Goal: Task Accomplishment & Management: Complete application form

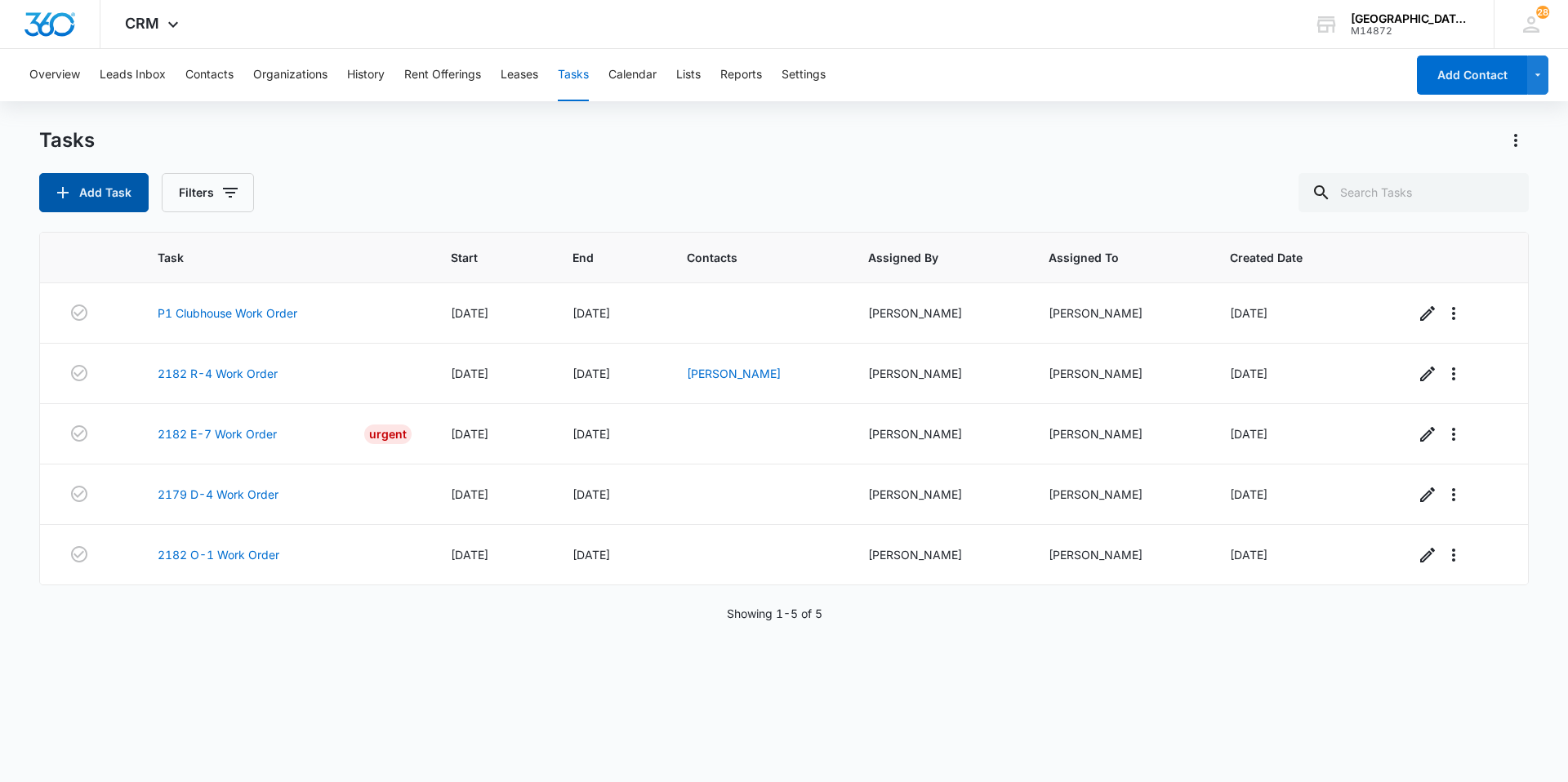
click at [96, 179] on button "Add Task" at bounding box center [93, 192] width 110 height 39
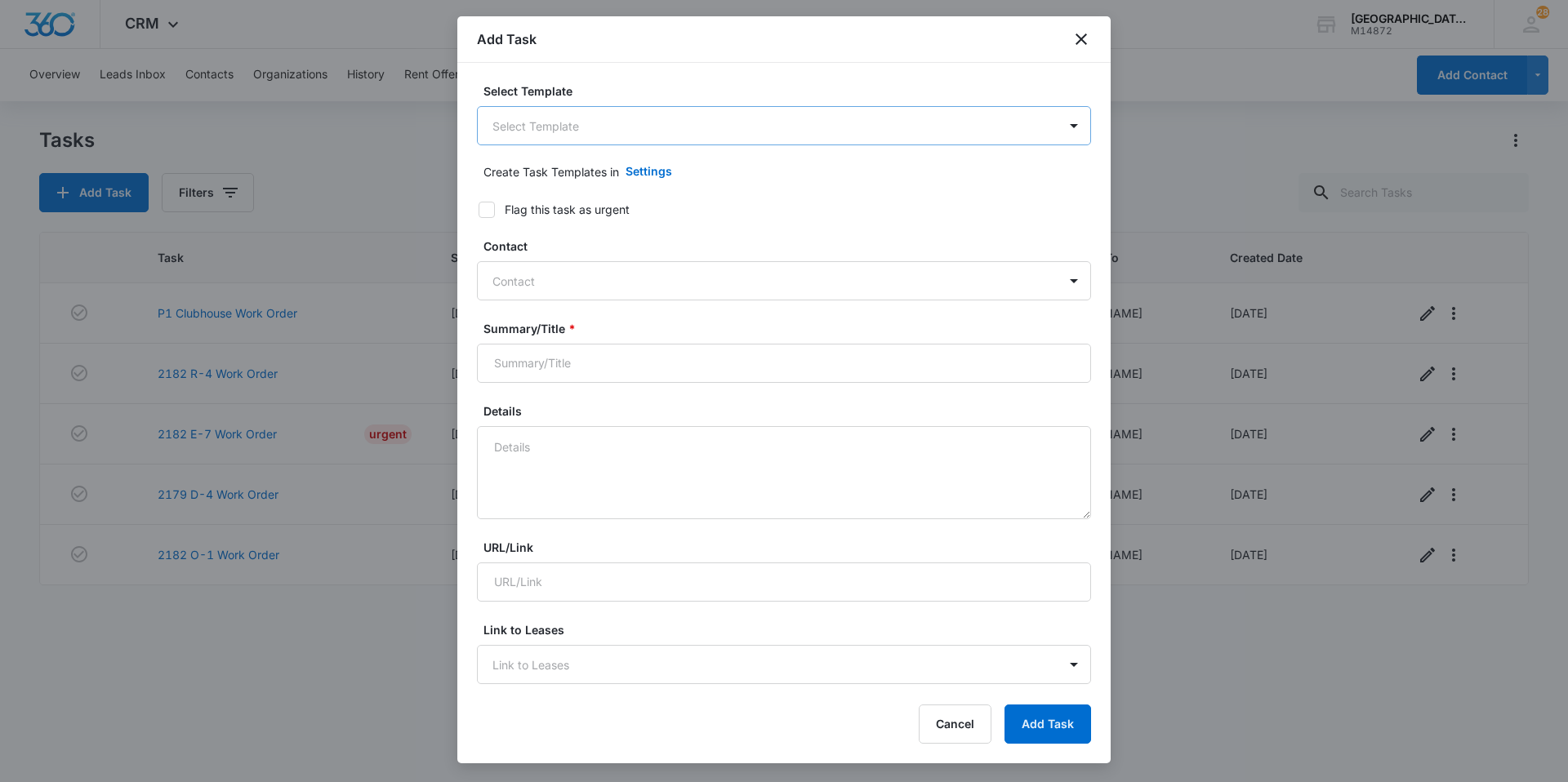
click at [543, 131] on body "CRM Apps Websites Forms CRM Email Social Content Ads Intelligence Files Brand S…" at bounding box center [784, 391] width 1568 height 782
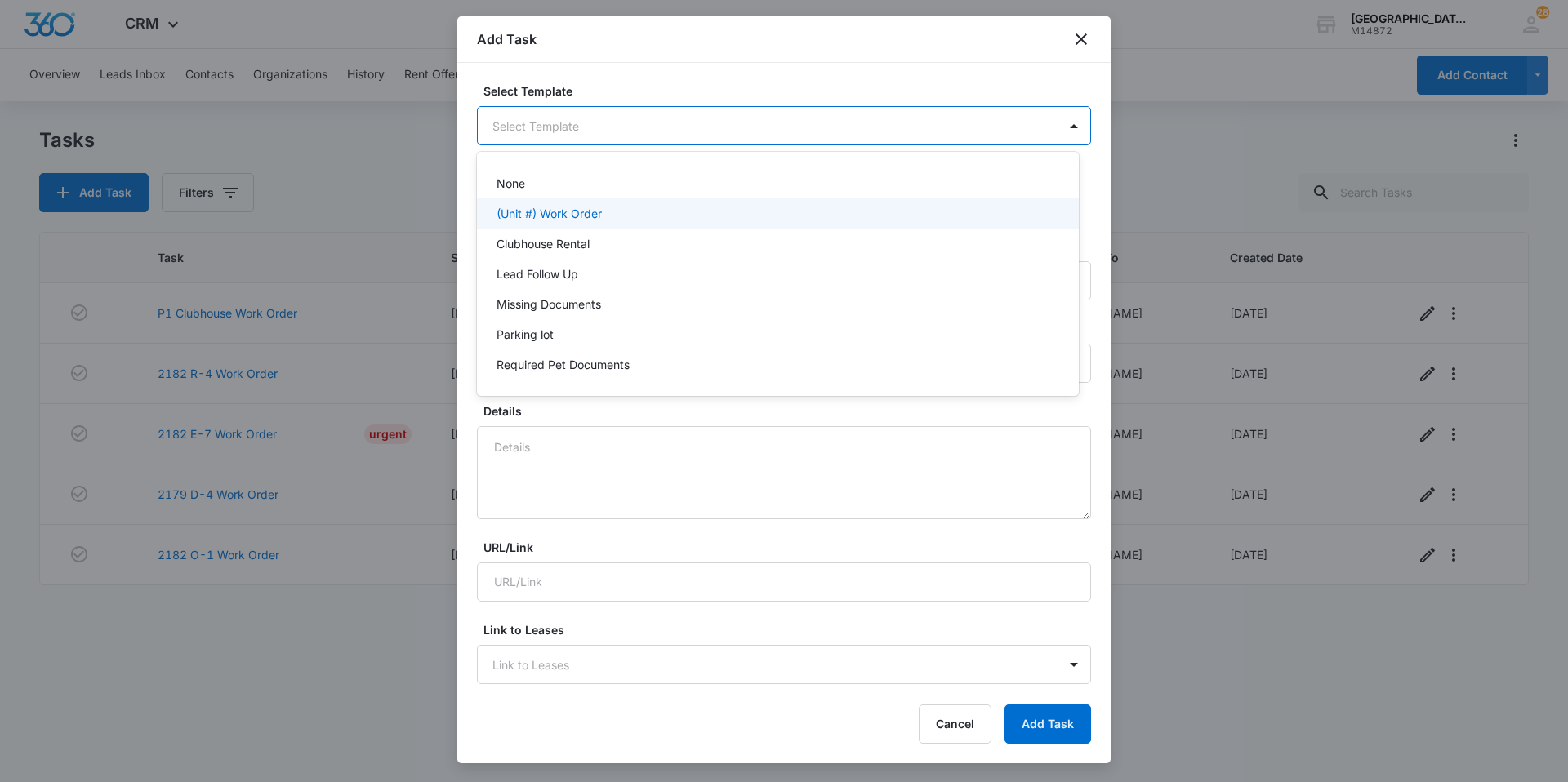
click at [544, 204] on div "(Unit #) Work Order" at bounding box center [777, 213] width 602 height 30
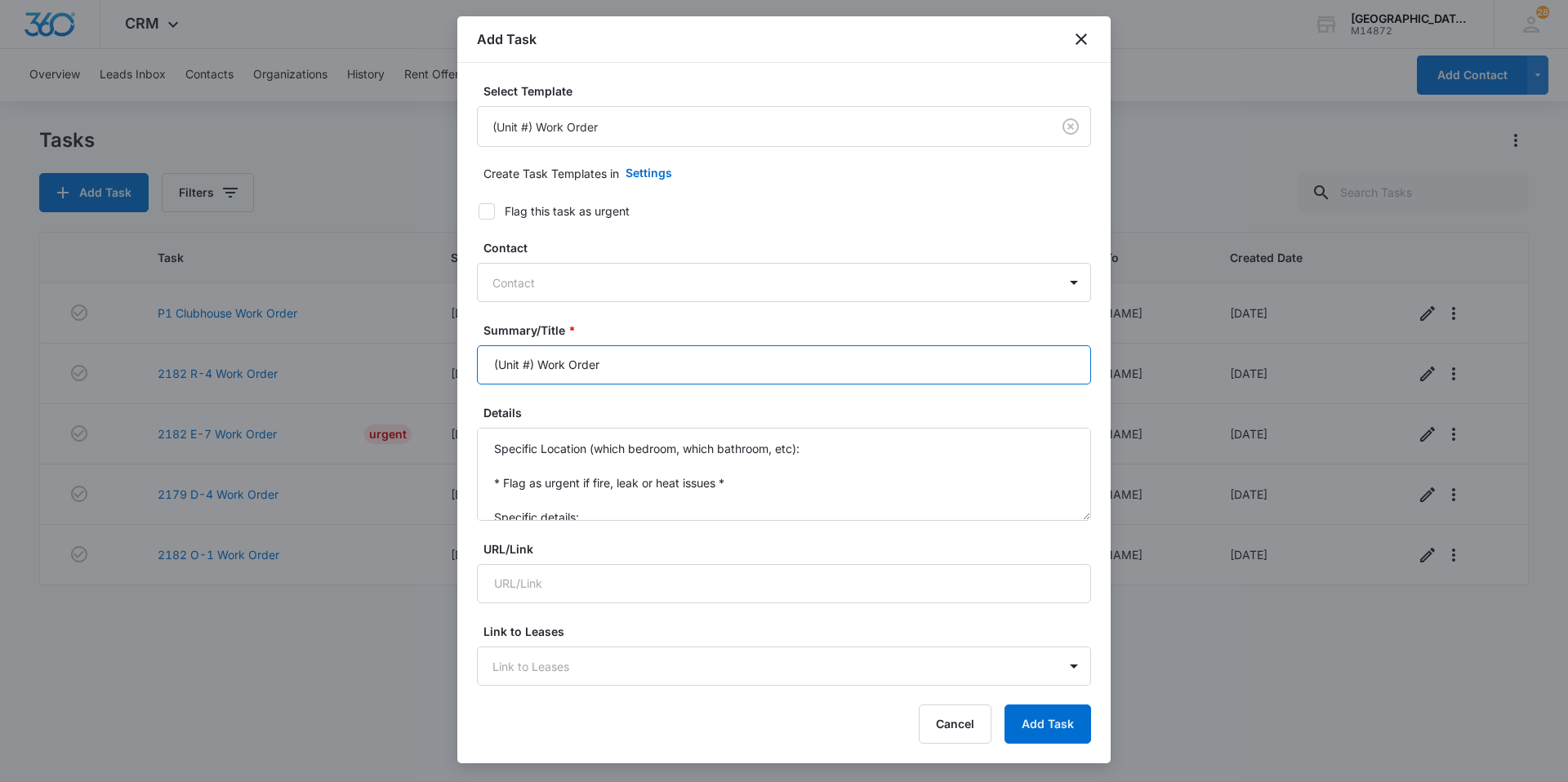
drag, startPoint x: 533, startPoint y: 361, endPoint x: 476, endPoint y: 364, distance: 57.1
click at [476, 364] on div "Select Template (Unit #) Work Order Create Task Templates in Settings Flag this…" at bounding box center [783, 375] width 653 height 626
type input "2182 C-2 Work Order"
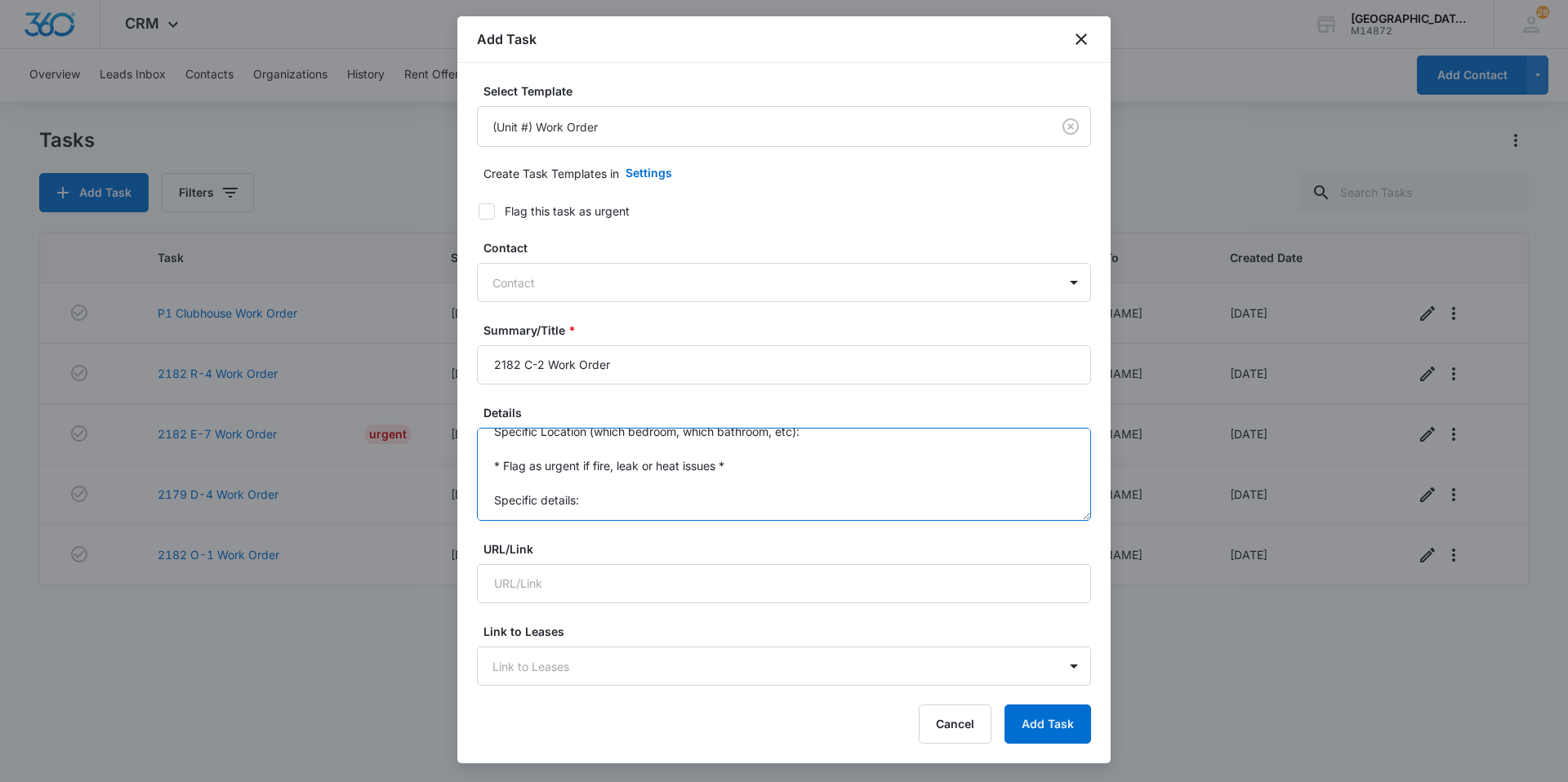
scroll to position [106, 0]
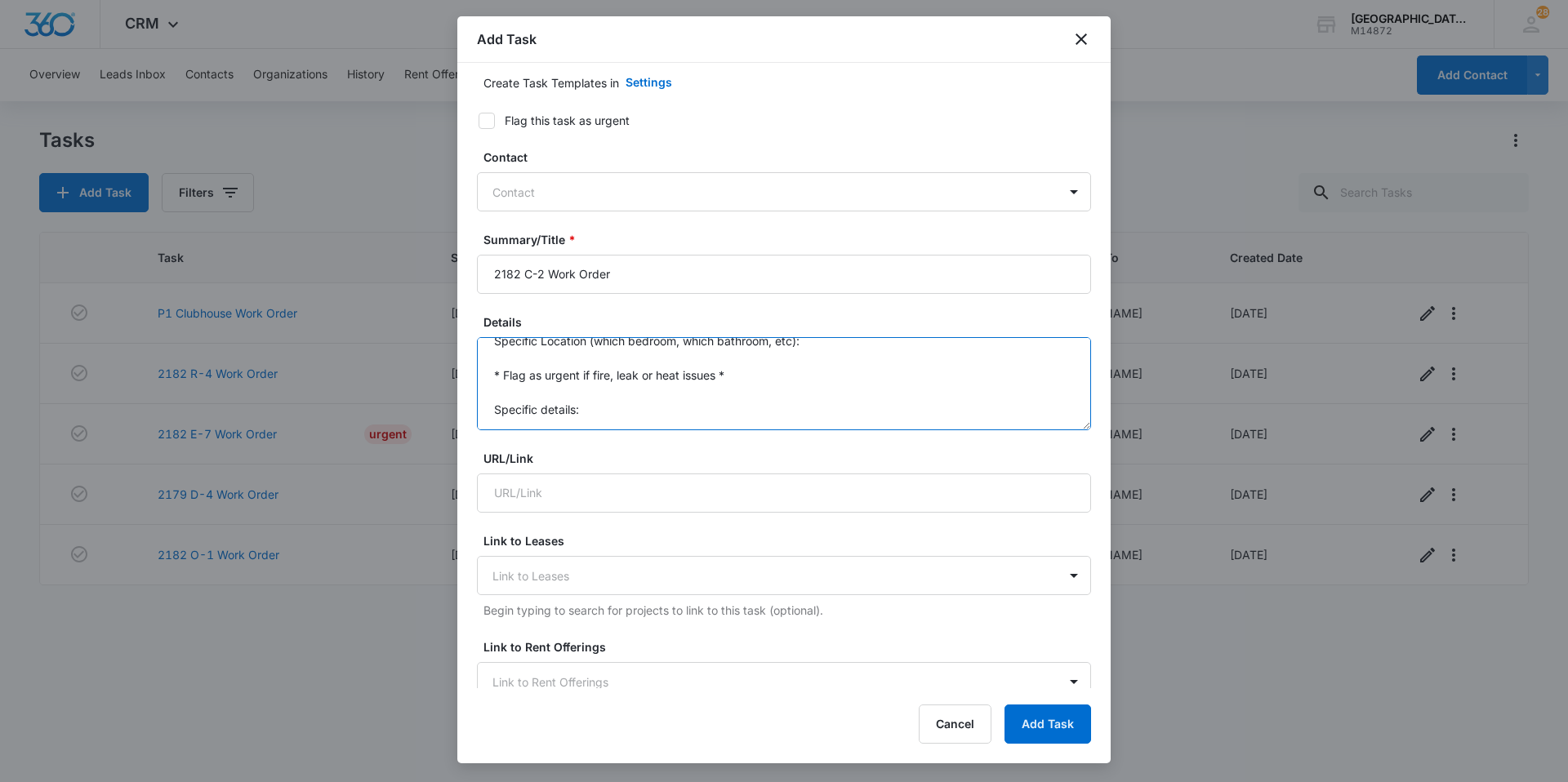
drag, startPoint x: 491, startPoint y: 443, endPoint x: 967, endPoint y: 683, distance: 533.1
click at [967, 683] on form "Select Template (Unit #) Work Order Create Task Templates in Settings Flag this…" at bounding box center [783, 706] width 614 height 1428
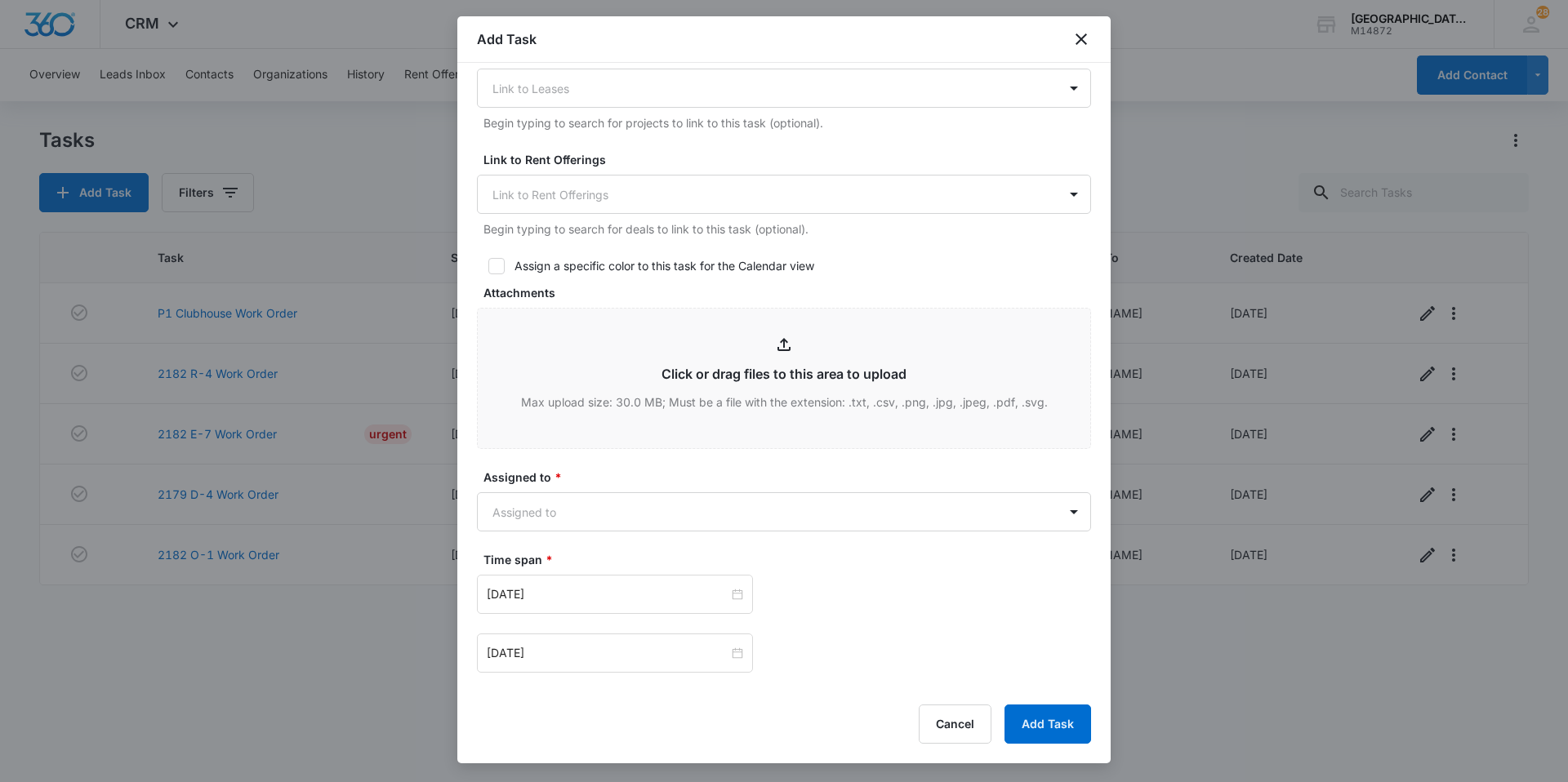
scroll to position [678, 0]
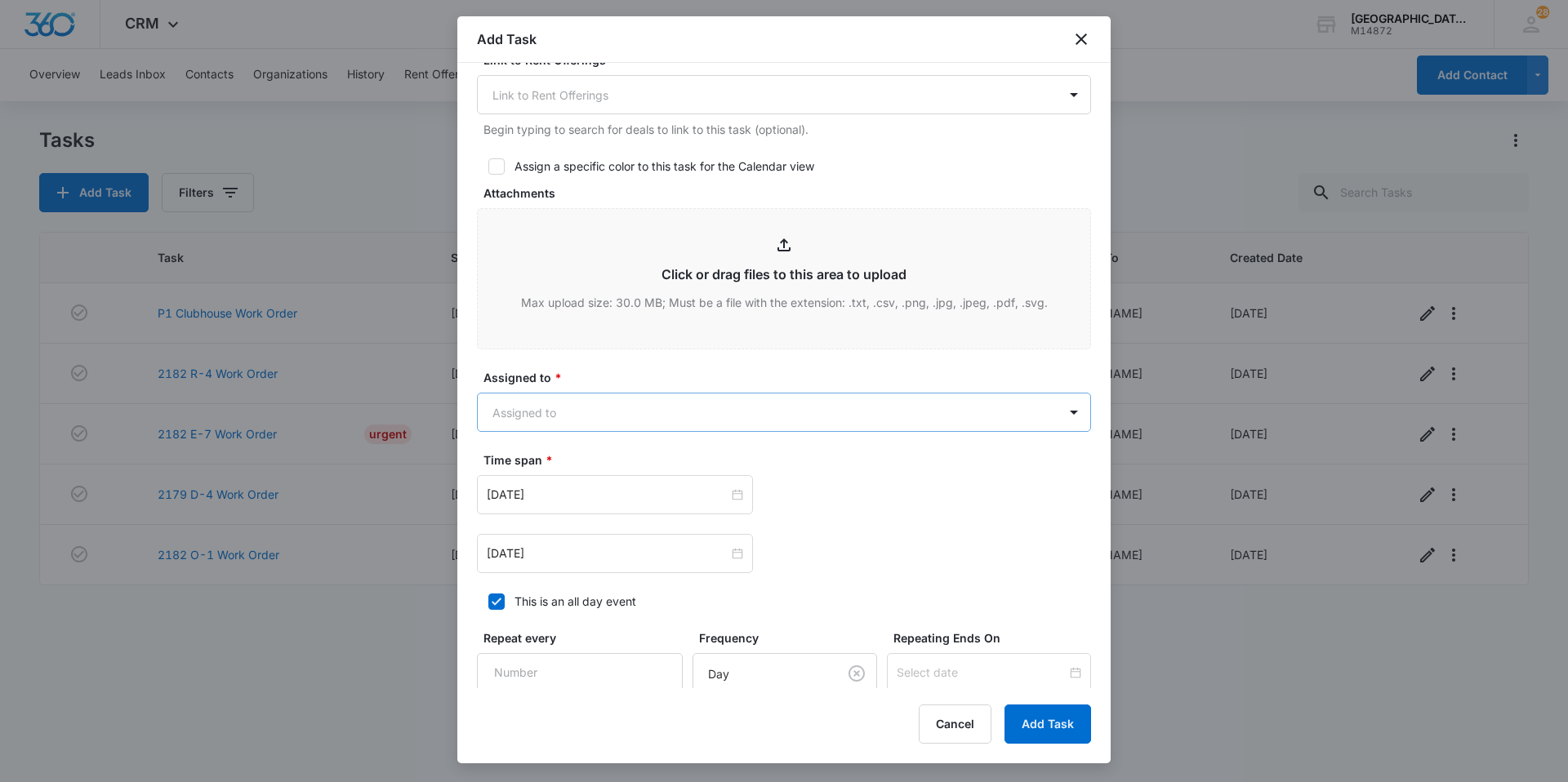
type textarea "Washer does not spin/drain properly [PERSON_NAME] went out 8/13 to address the …"
click at [696, 413] on body "CRM Apps Websites Forms CRM Email Social Content Ads Intelligence Files Brand S…" at bounding box center [784, 391] width 1568 height 782
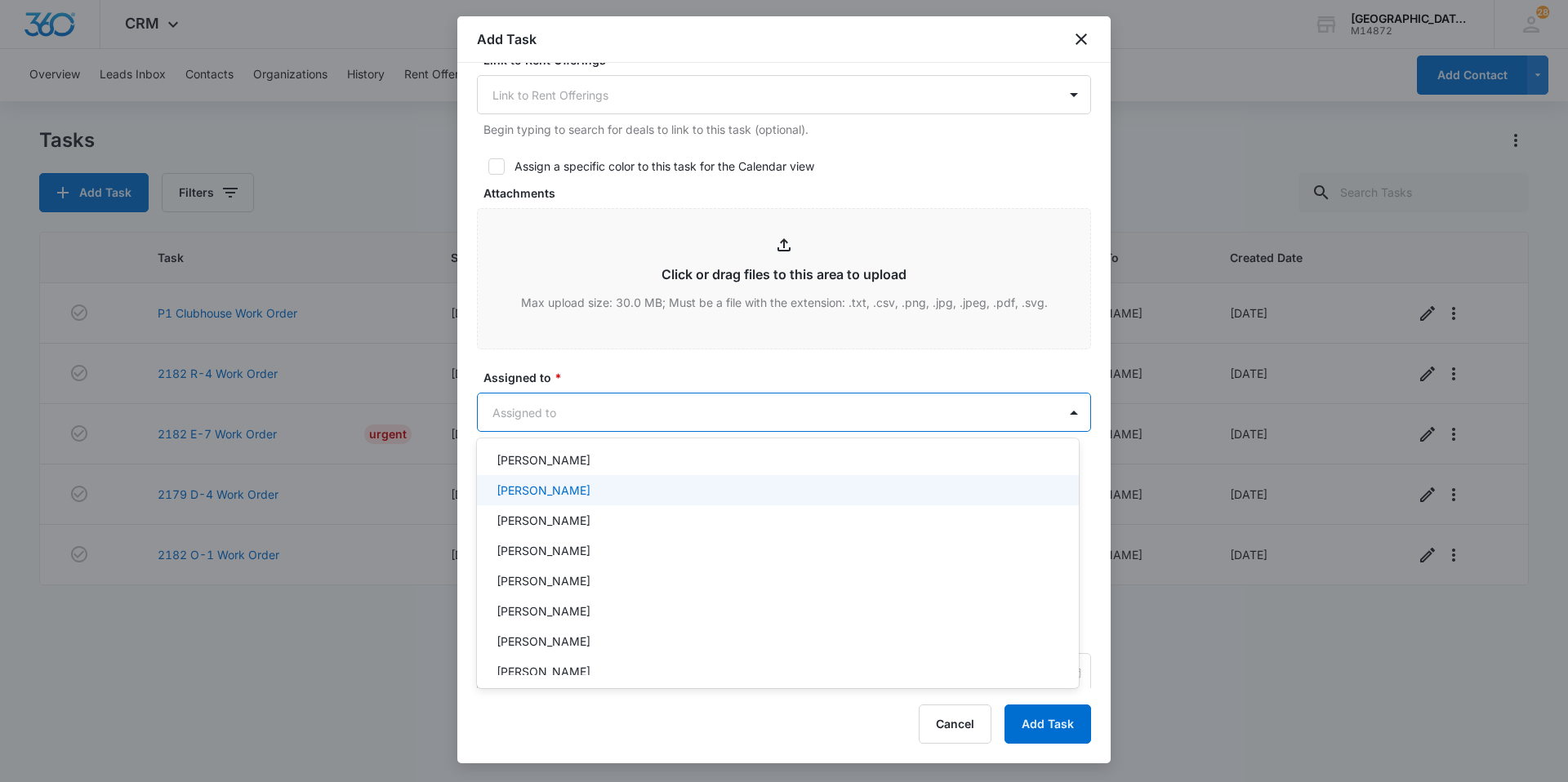
scroll to position [163, 0]
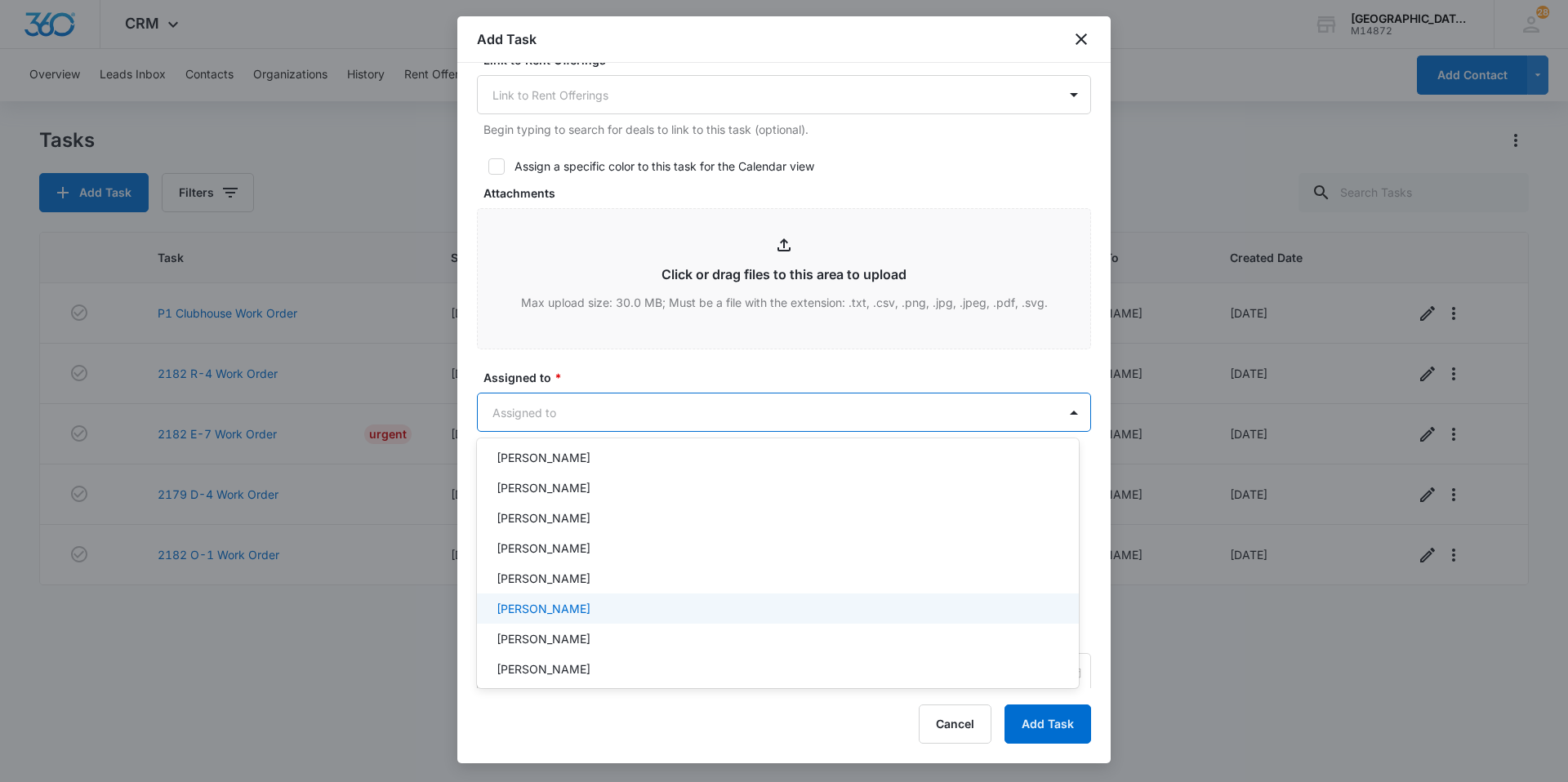
click at [603, 596] on div "[PERSON_NAME]" at bounding box center [777, 608] width 602 height 30
click at [639, 416] on div at bounding box center [784, 391] width 1568 height 782
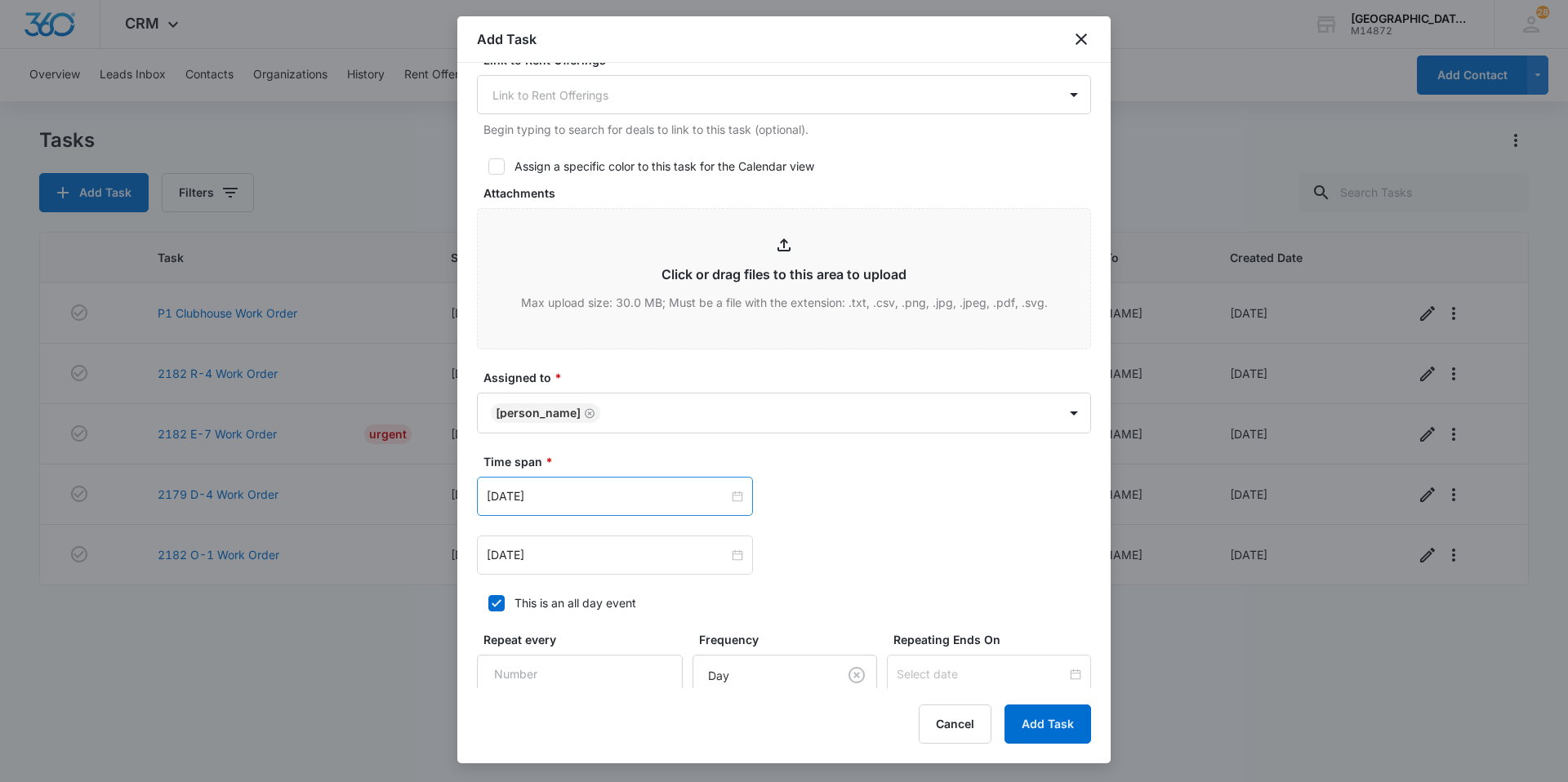
click at [620, 481] on div "[DATE]" at bounding box center [614, 496] width 276 height 39
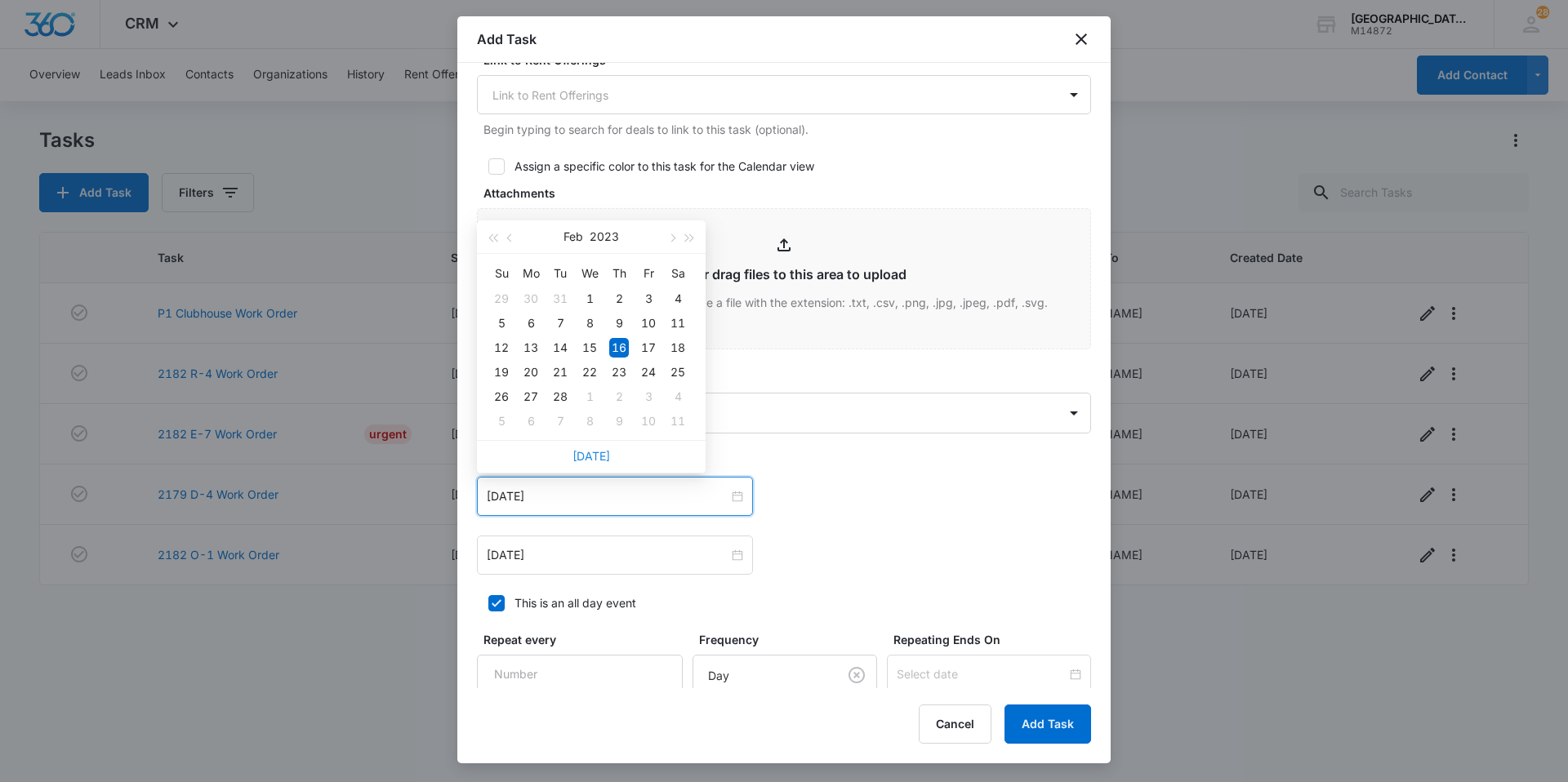
click at [602, 459] on link "[DATE]" at bounding box center [591, 456] width 38 height 14
type input "[DATE]"
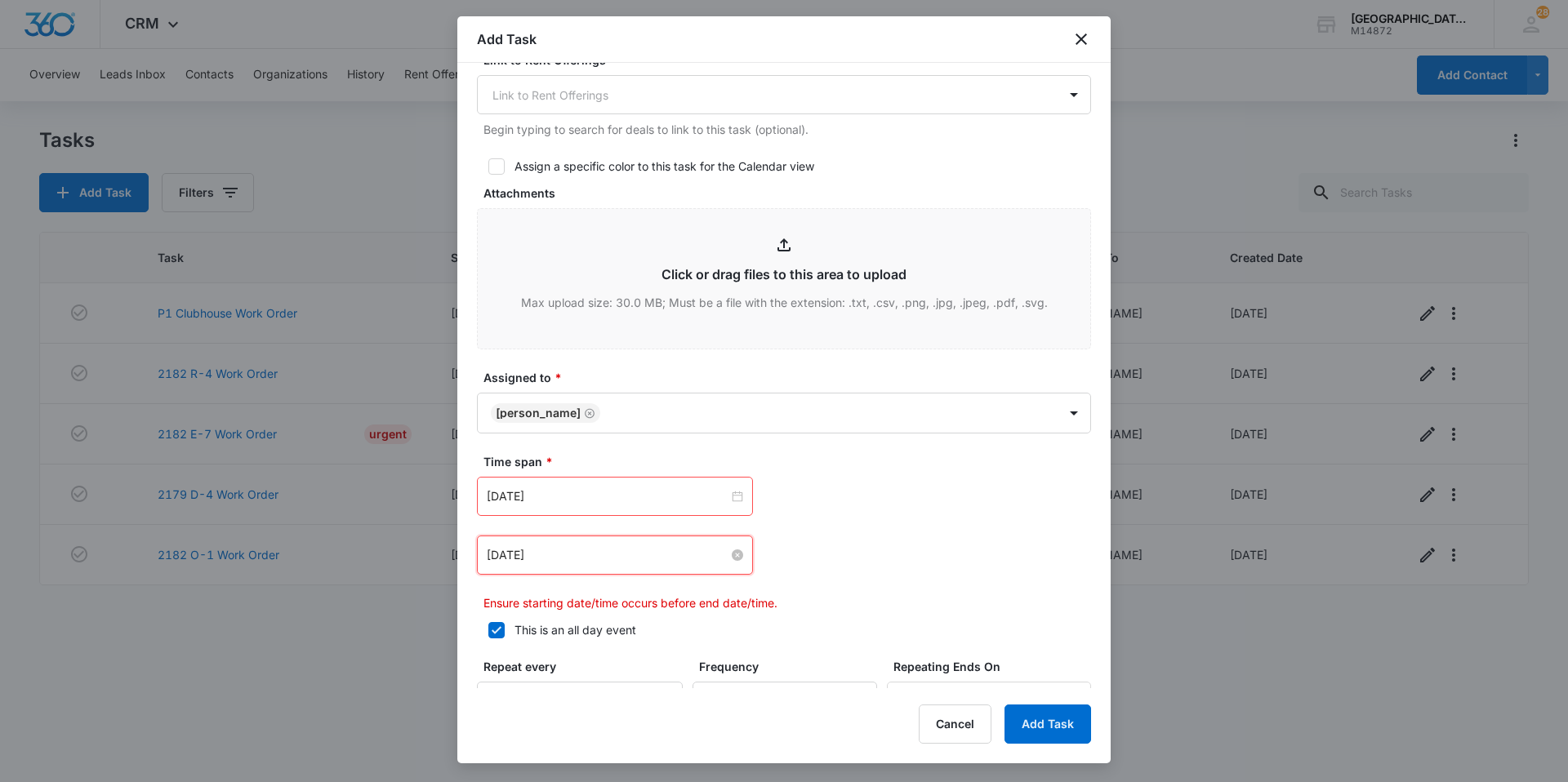
click at [582, 546] on input "[DATE]" at bounding box center [607, 555] width 242 height 18
click at [592, 509] on link "[DATE]" at bounding box center [591, 514] width 38 height 14
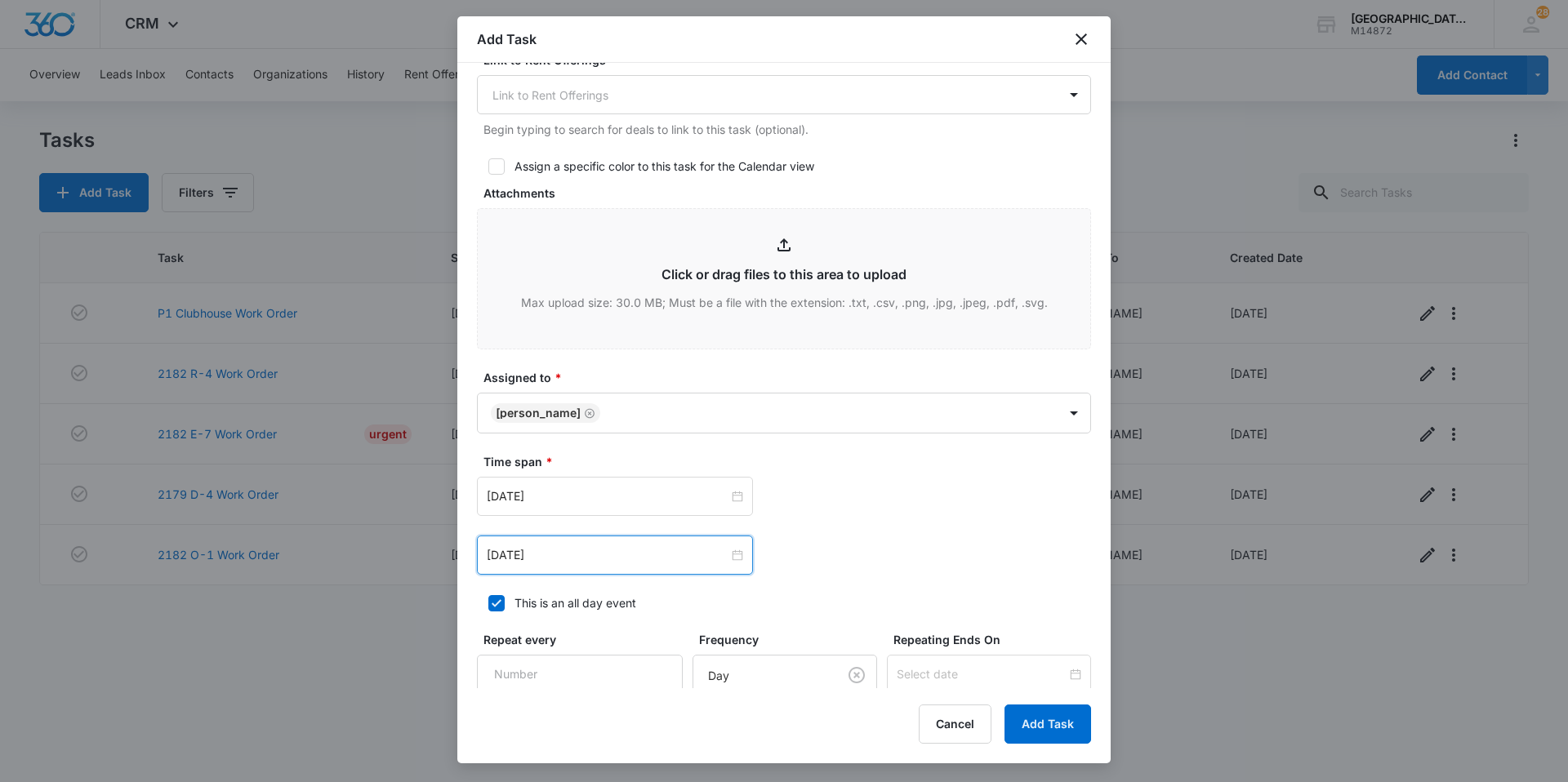
click at [651, 566] on div "[DATE]" at bounding box center [614, 555] width 276 height 39
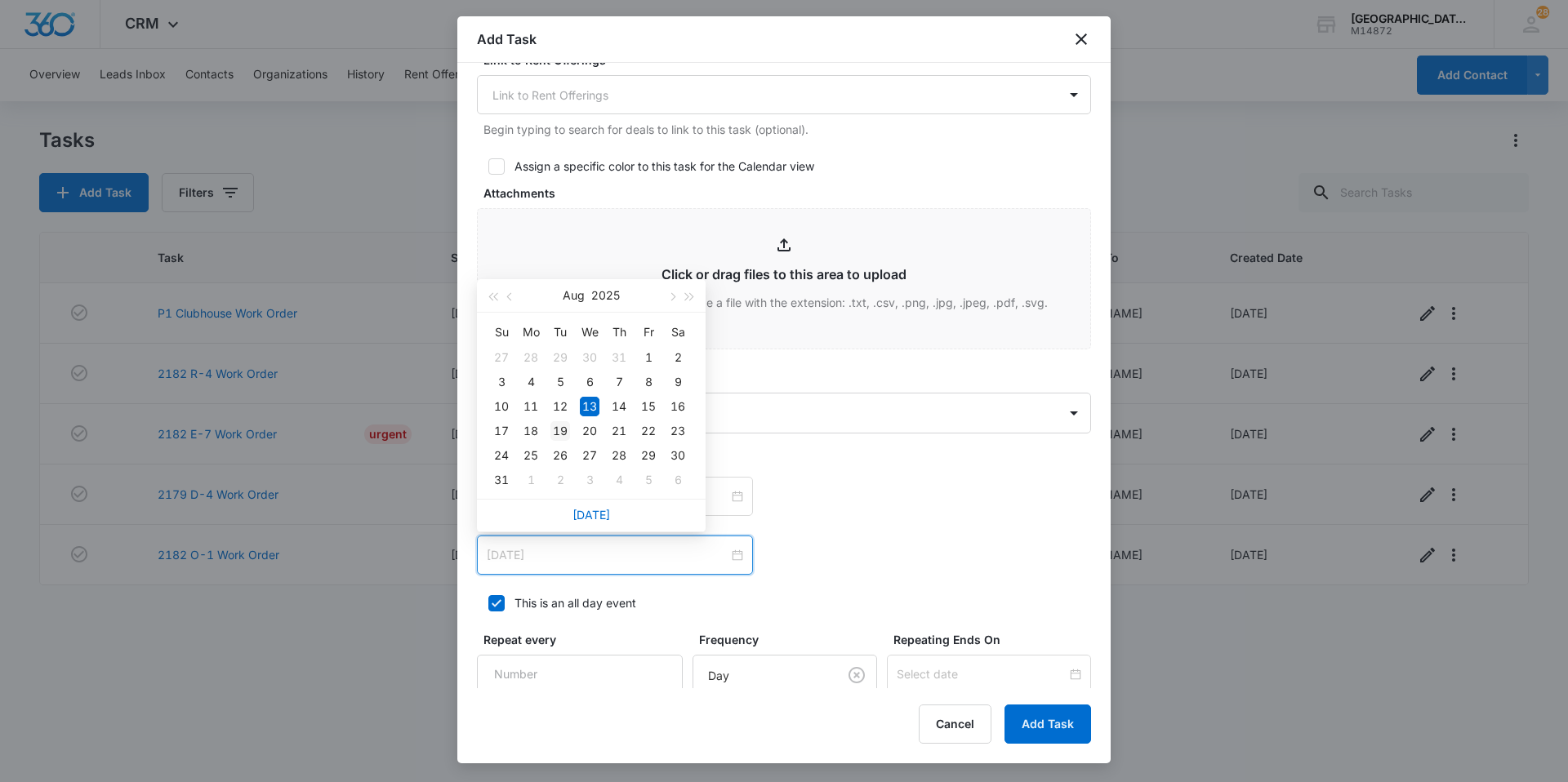
type input "[DATE]"
click at [572, 422] on td "19" at bounding box center [560, 431] width 29 height 24
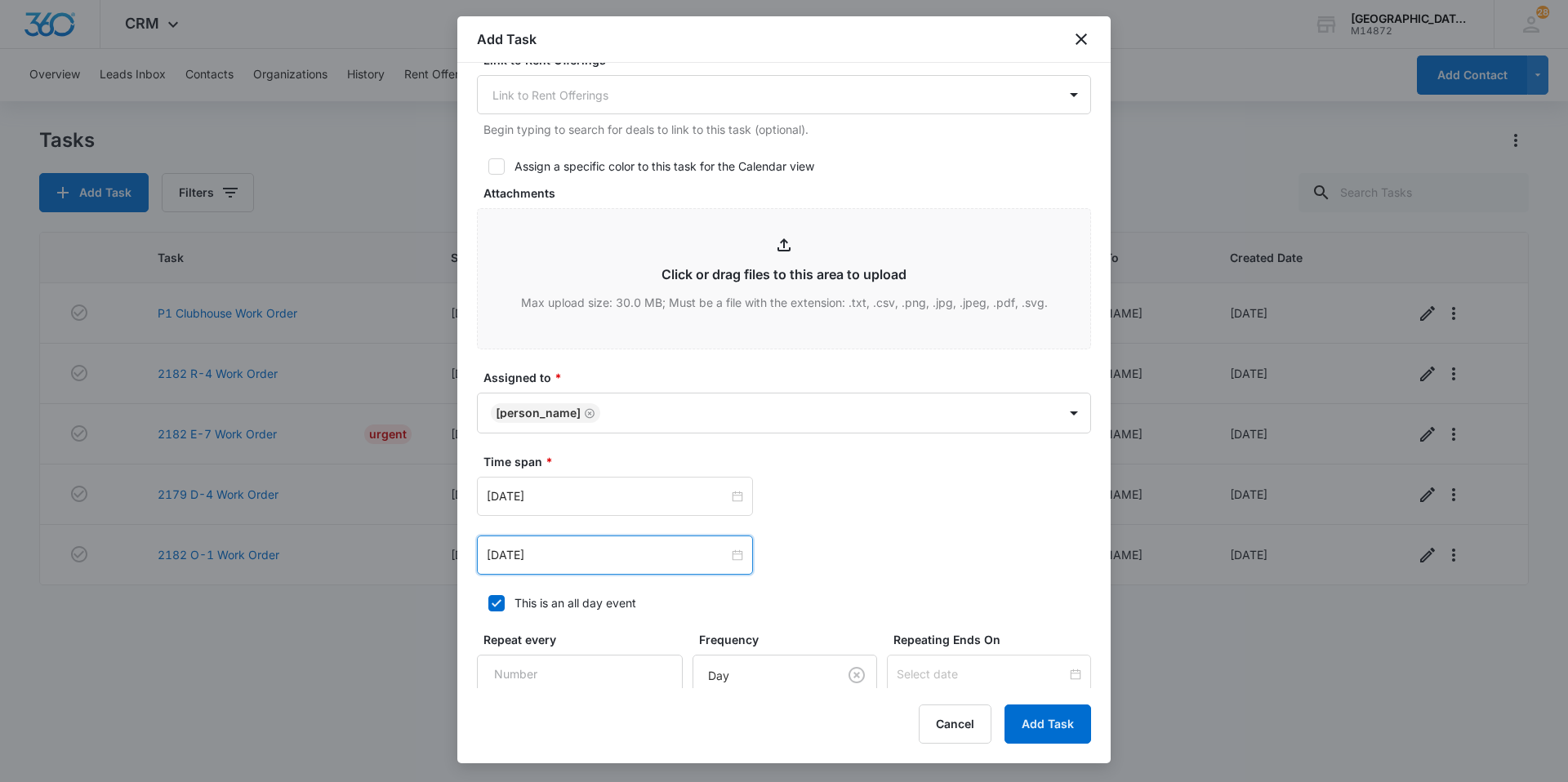
click at [894, 497] on div "[DATE] [DATE] Su Mo Tu We Th Fr Sa 27 28 29 30 31 1 2 3 4 5 6 7 8 9 10 11 12 13…" at bounding box center [783, 496] width 614 height 39
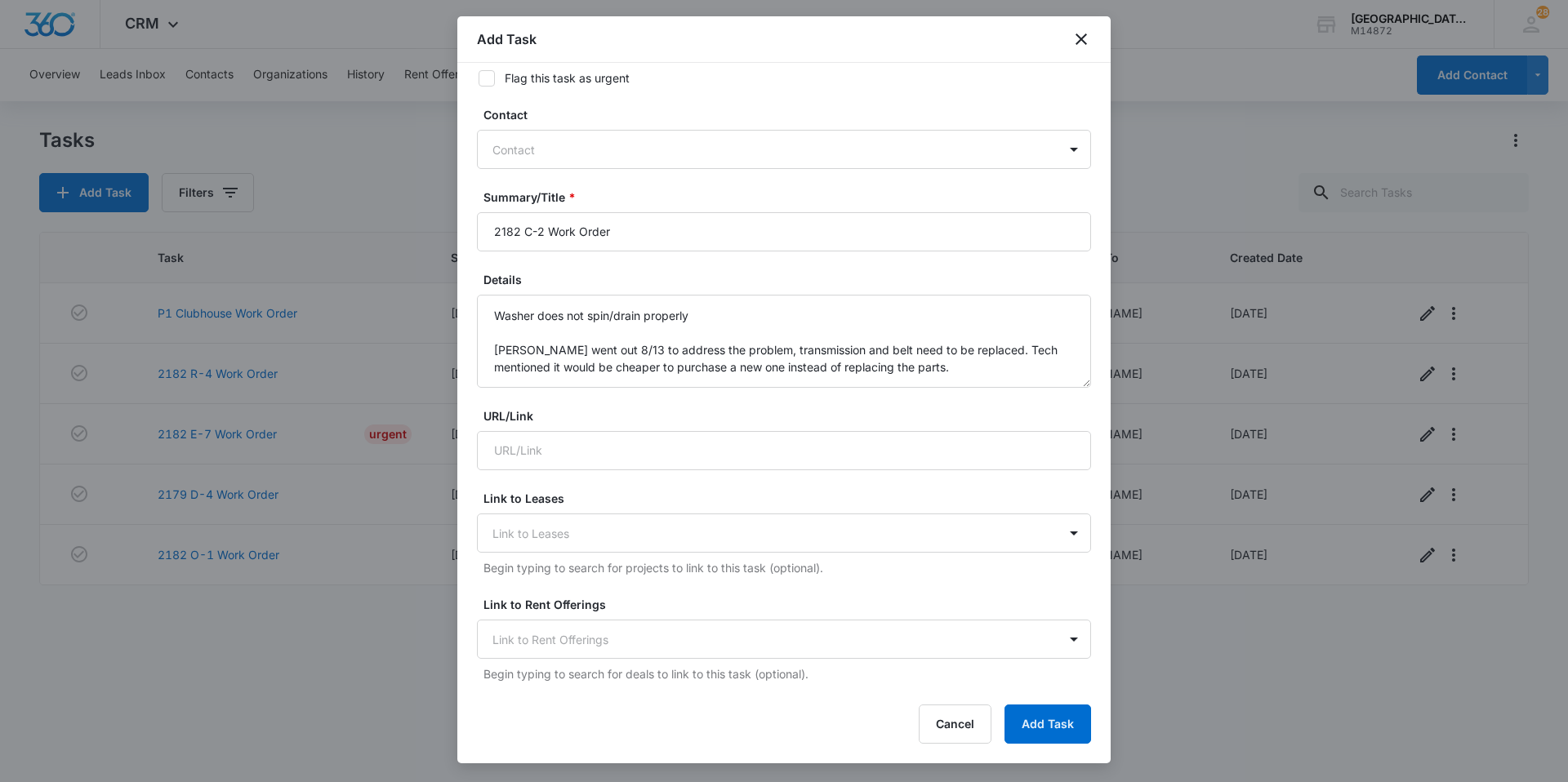
scroll to position [0, 0]
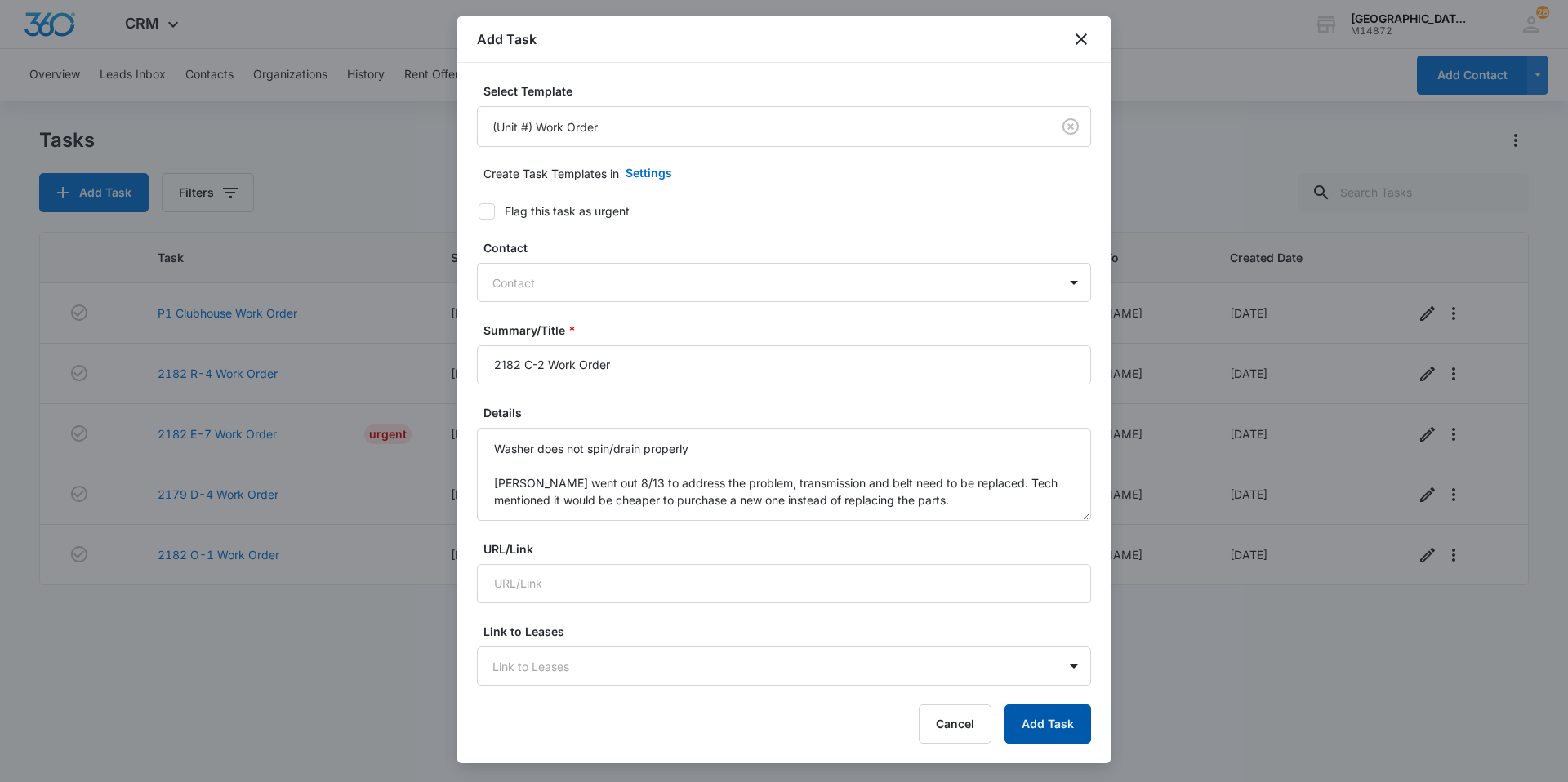
click at [1061, 739] on button "Add Task" at bounding box center [1047, 724] width 86 height 39
